Goal: Information Seeking & Learning: Learn about a topic

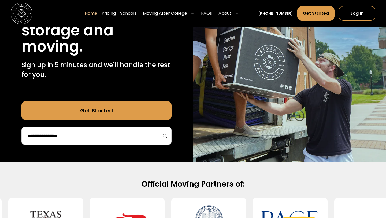
scroll to position [82, 0]
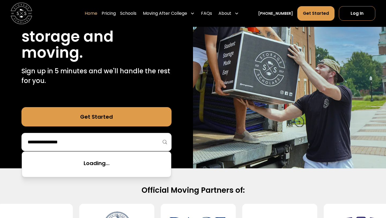
click at [106, 137] on input "search" at bounding box center [96, 141] width 139 height 9
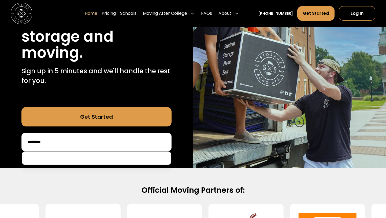
type input "*******"
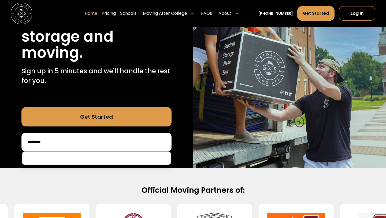
click at [87, 144] on input "*******" at bounding box center [96, 141] width 139 height 9
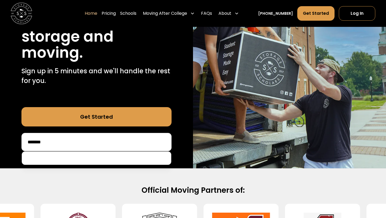
click at [92, 116] on link "Get Started" at bounding box center [96, 116] width 150 height 19
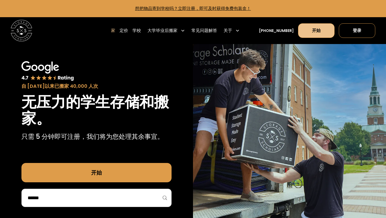
click at [316, 31] on font "开始" at bounding box center [316, 30] width 9 height 6
click at [128, 29] on font "定价" at bounding box center [123, 30] width 9 height 6
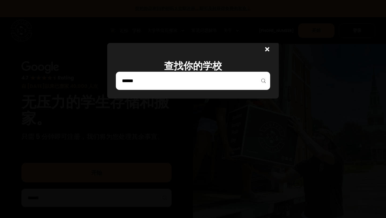
click at [133, 80] on input "search" at bounding box center [192, 80] width 143 height 9
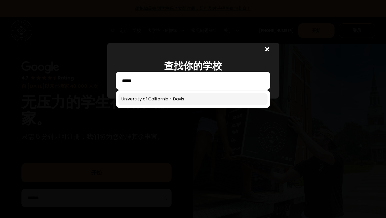
click at [152, 94] on link at bounding box center [192, 99] width 149 height 12
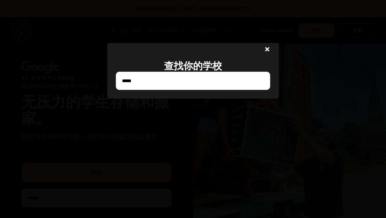
click at [156, 81] on input "*****" at bounding box center [192, 80] width 143 height 9
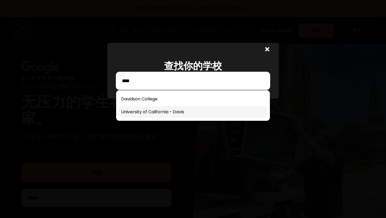
type input "****"
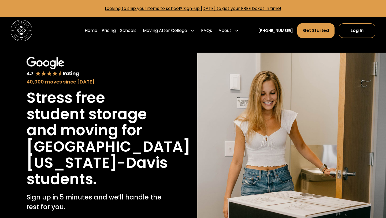
click at [115, 148] on h1 "[GEOGRAPHIC_DATA][US_STATE]-Davis" at bounding box center [109, 154] width 164 height 32
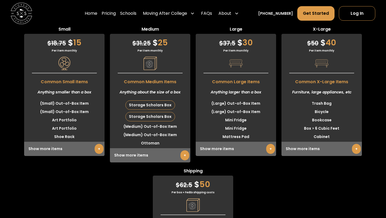
scroll to position [1275, 0]
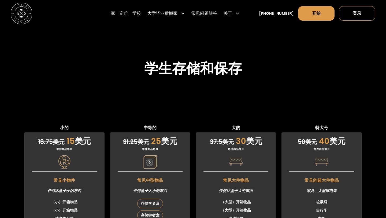
scroll to position [1244, 0]
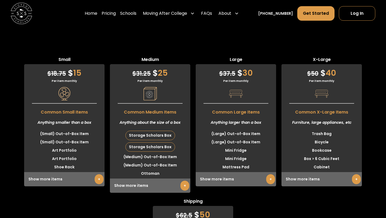
scroll to position [1319, 0]
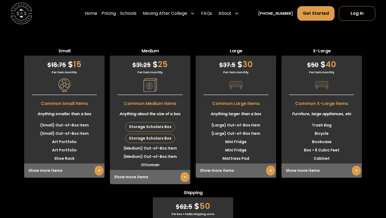
click at [182, 177] on link "+" at bounding box center [184, 177] width 9 height 10
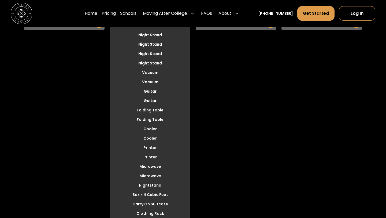
scroll to position [1468, 0]
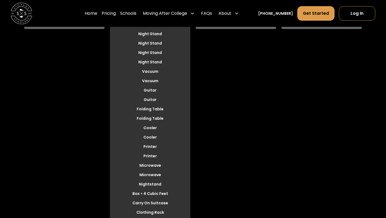
click at [52, 110] on div "Small $ 18.75 $ 15 Per item monthly Common Small Items Anything smaller than a …" at bounding box center [64, 220] width 80 height 643
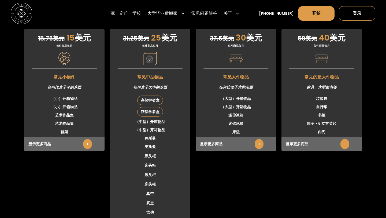
scroll to position [1345, 0]
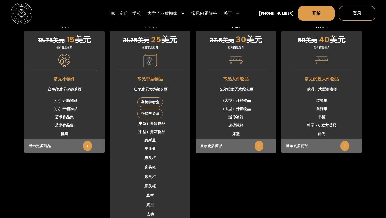
click at [88, 143] on font "+" at bounding box center [87, 145] width 2 height 5
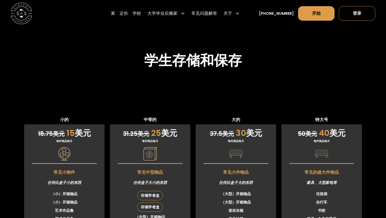
scroll to position [1272, 0]
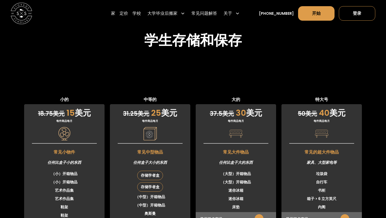
click at [259, 216] on font "+" at bounding box center [259, 218] width 2 height 5
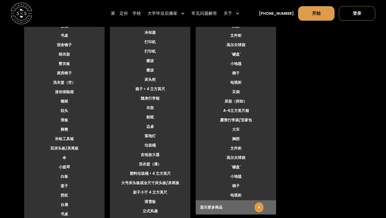
scroll to position [1569, 0]
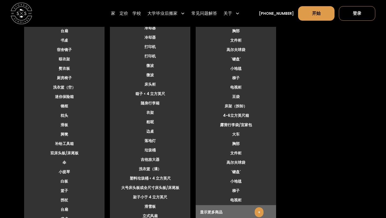
click at [258, 209] on font "+" at bounding box center [259, 211] width 2 height 5
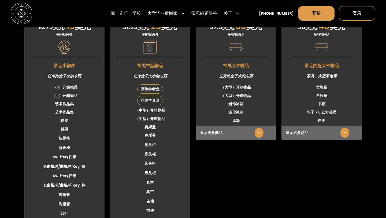
scroll to position [1304, 0]
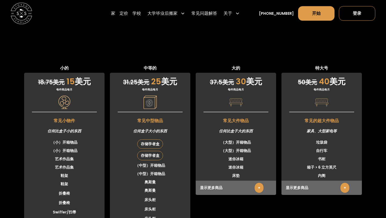
click at [257, 182] on link "+" at bounding box center [259, 187] width 9 height 10
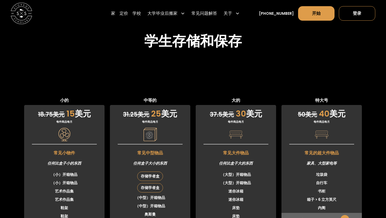
scroll to position [1273, 0]
